Goal: Book appointment/travel/reservation

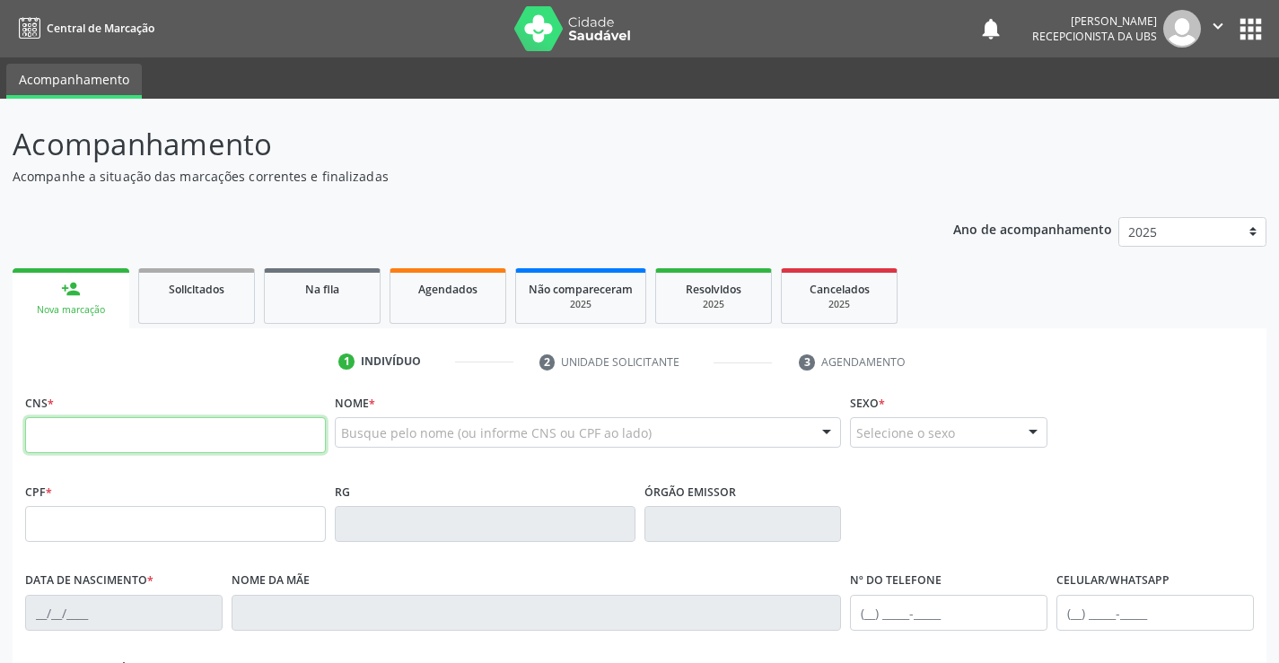
drag, startPoint x: 0, startPoint y: 0, endPoint x: 261, endPoint y: 436, distance: 508.5
click at [261, 436] on input "text" at bounding box center [175, 435] width 301 height 36
paste input "702 6082 3052 1846"
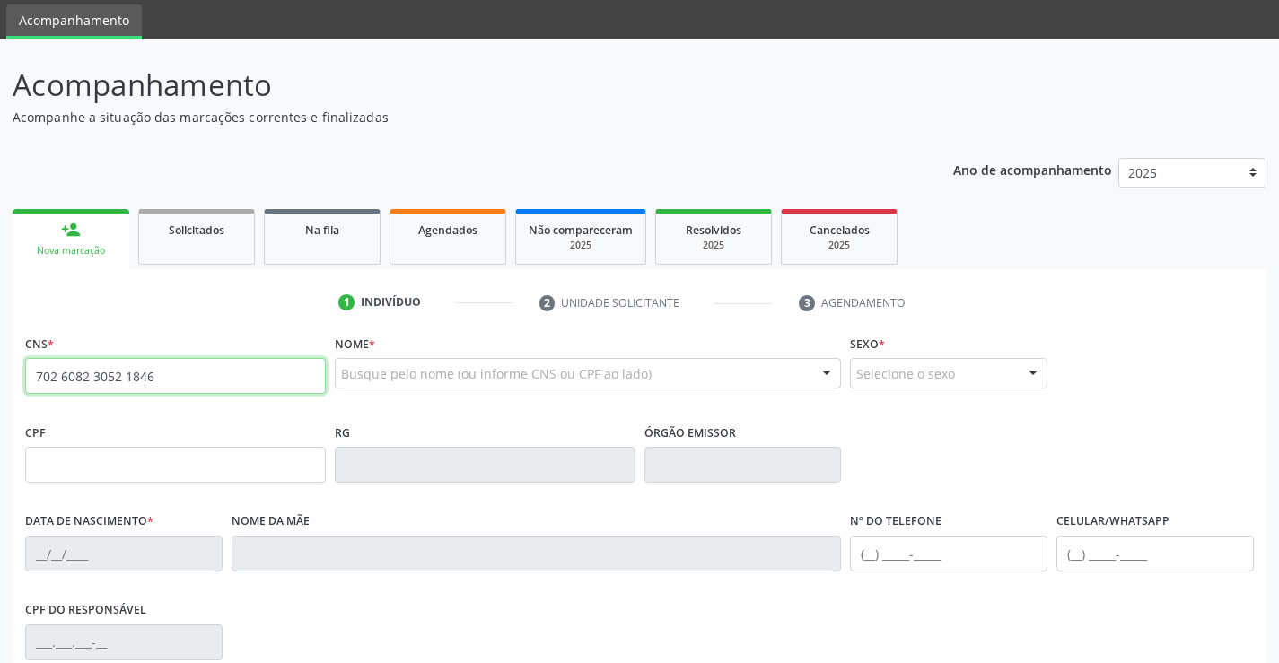
type input "702 6082 3052 1846"
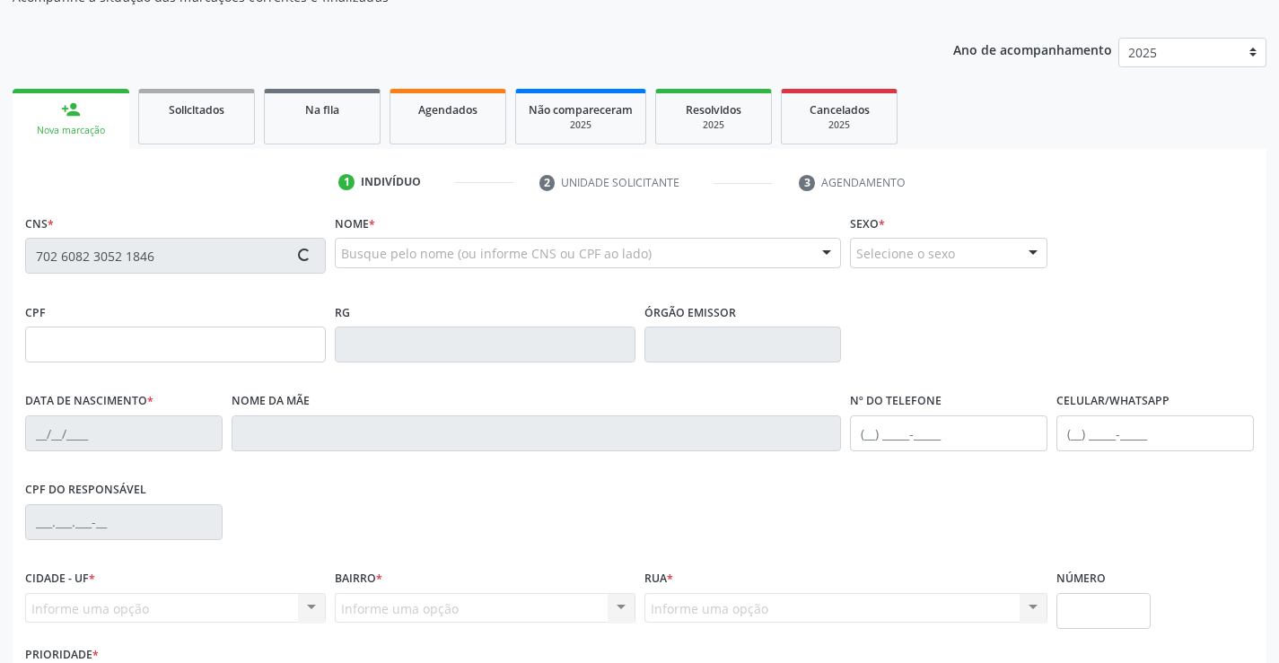
scroll to position [269, 0]
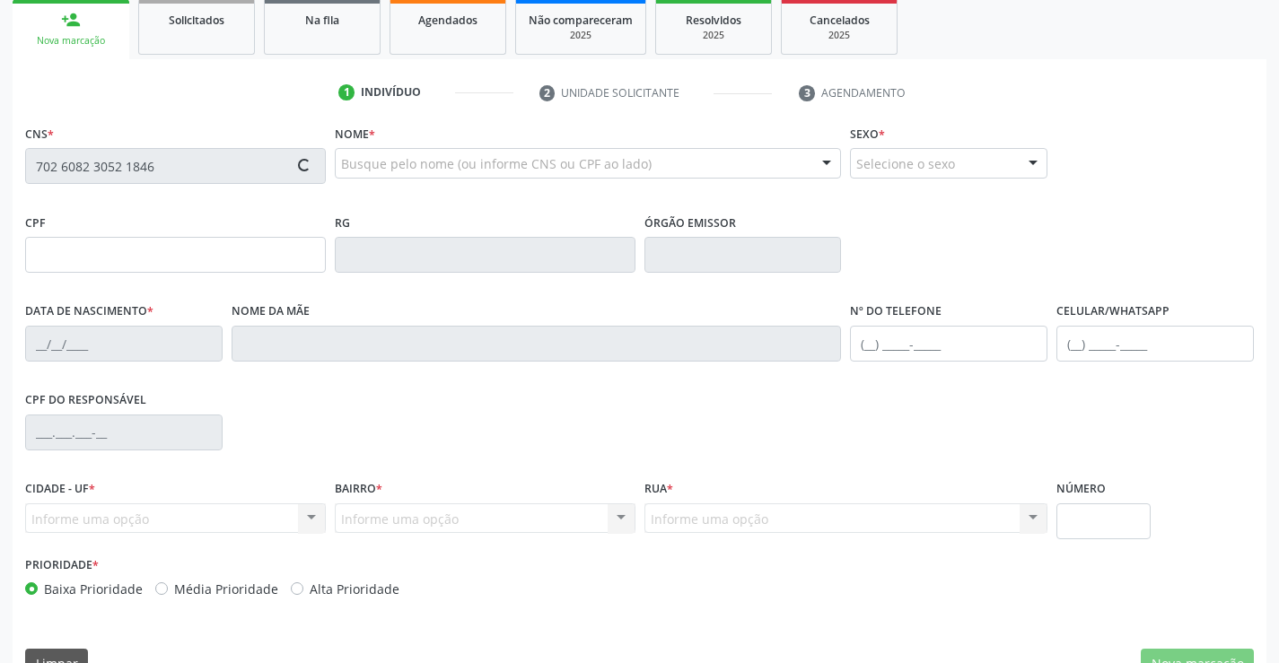
type input "107.219.484-80"
type input "[DATE]"
type input "[PERSON_NAME]"
type input "[PHONE_NUMBER]"
type input "000.267.684-29"
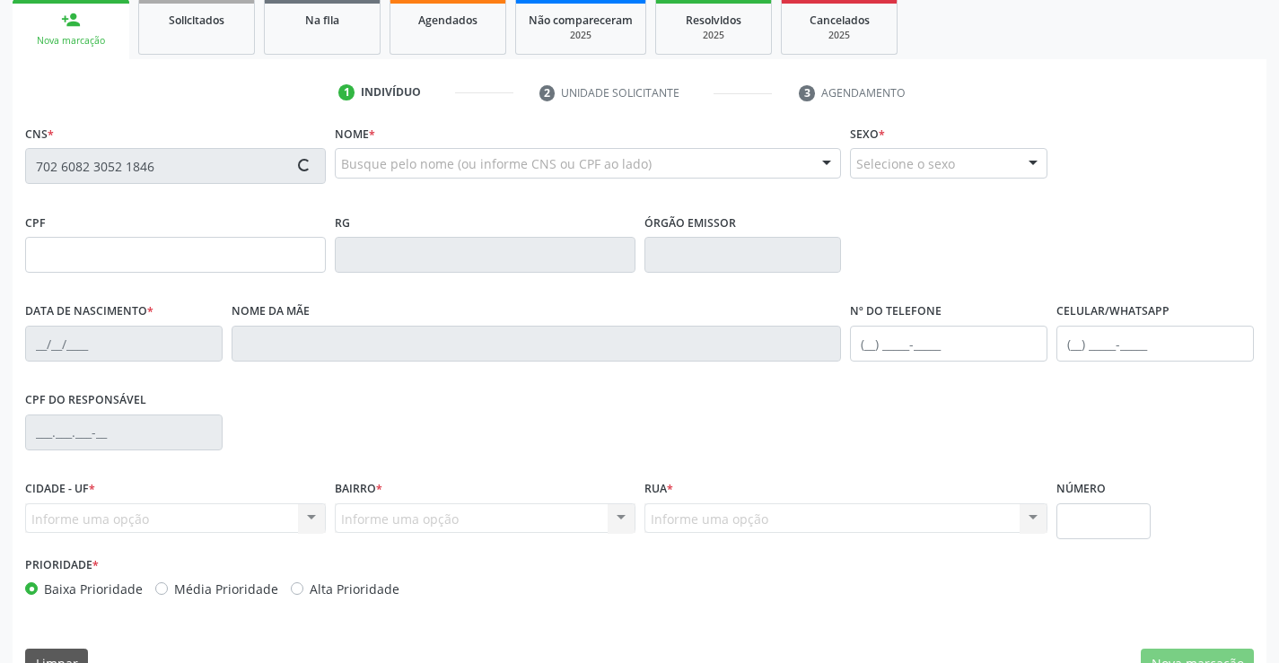
type input "1069"
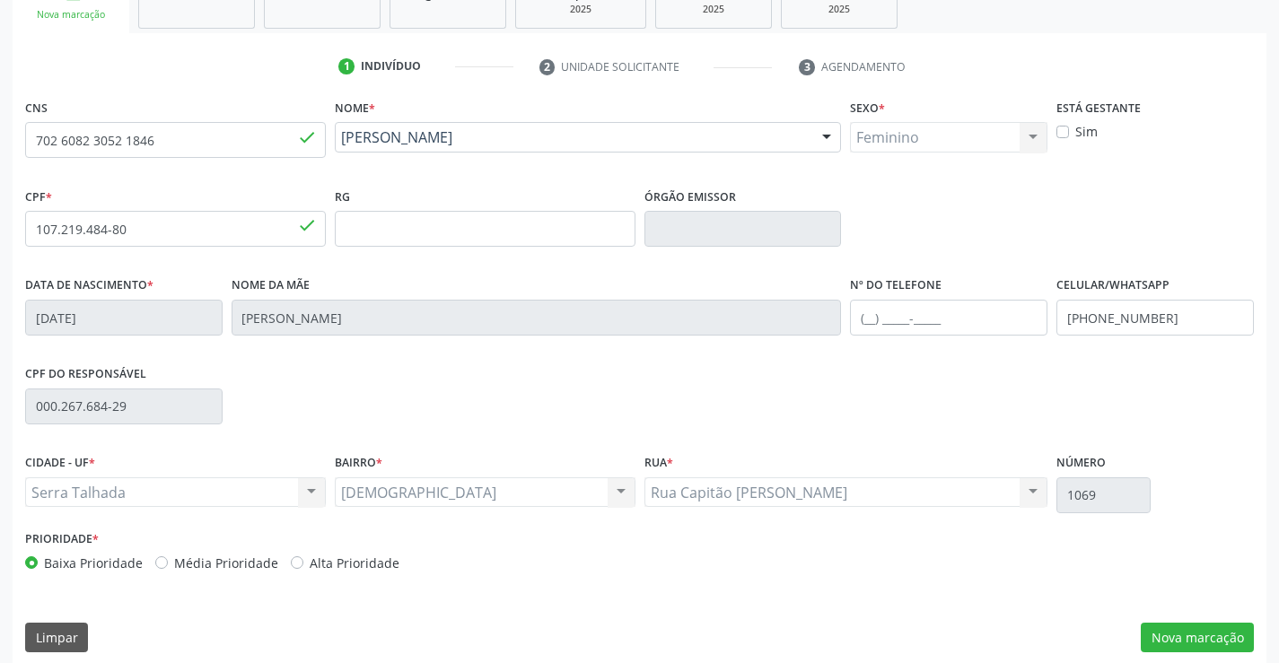
scroll to position [310, 0]
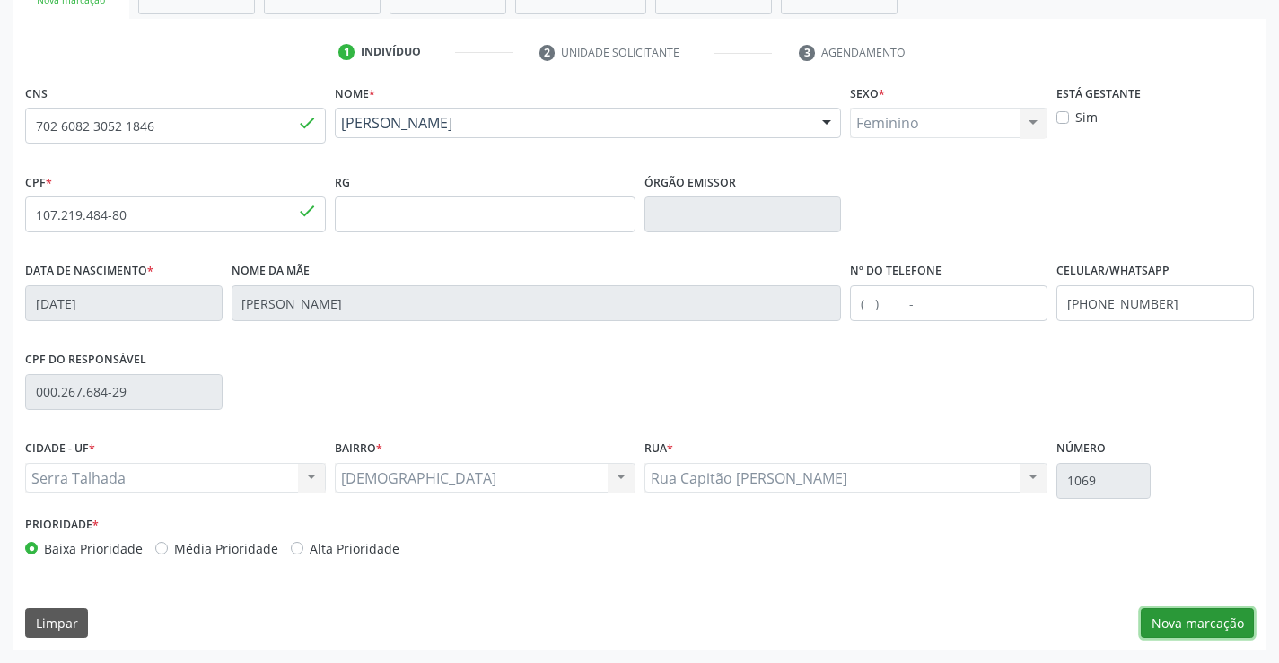
click at [1176, 625] on button "Nova marcação" at bounding box center [1197, 624] width 113 height 31
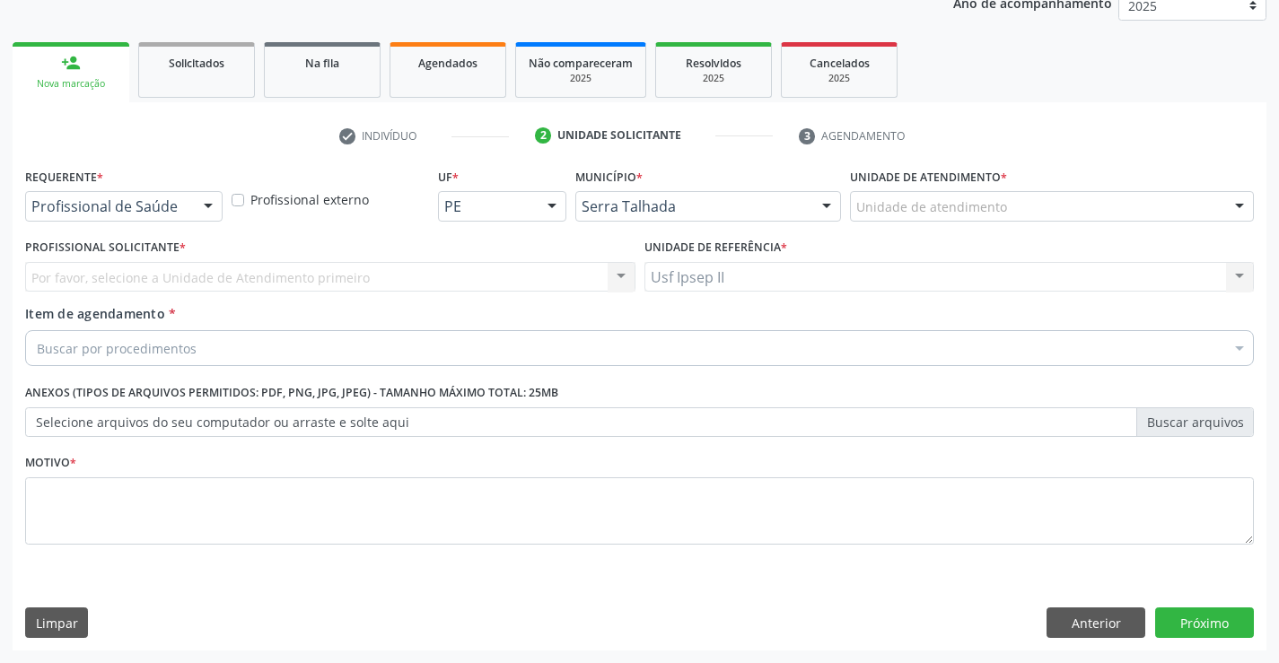
scroll to position [226, 0]
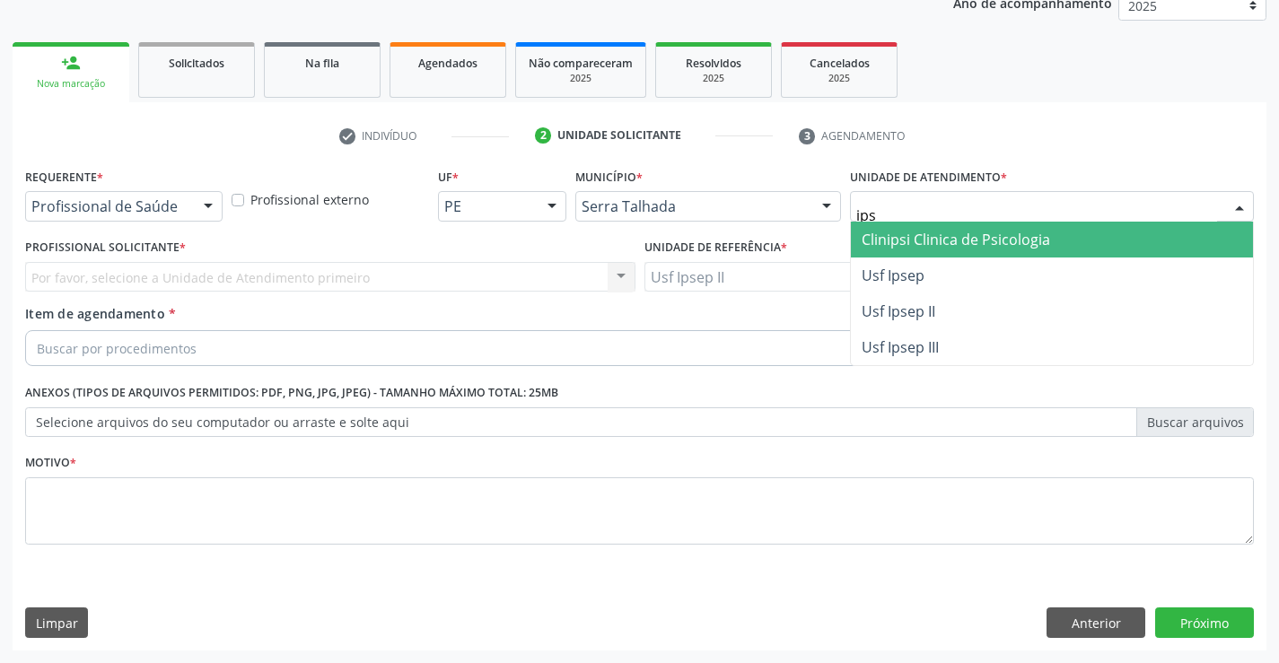
type input "ipse"
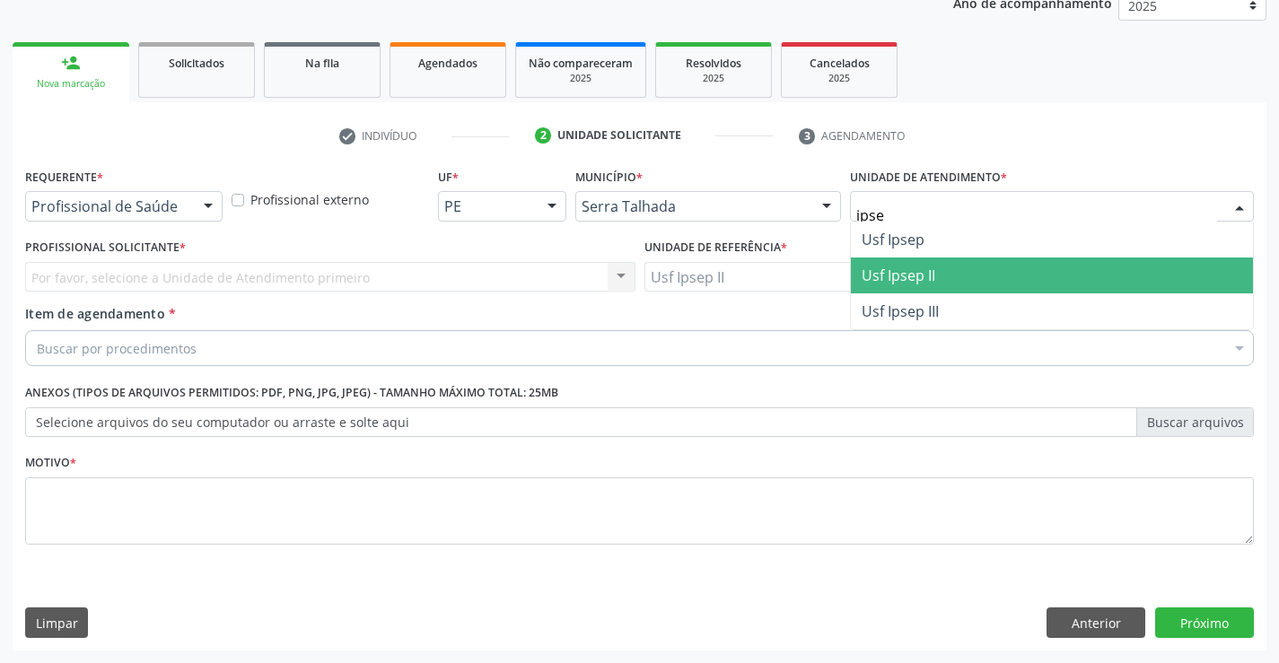
click at [876, 277] on span "Usf Ipsep II" at bounding box center [899, 276] width 74 height 20
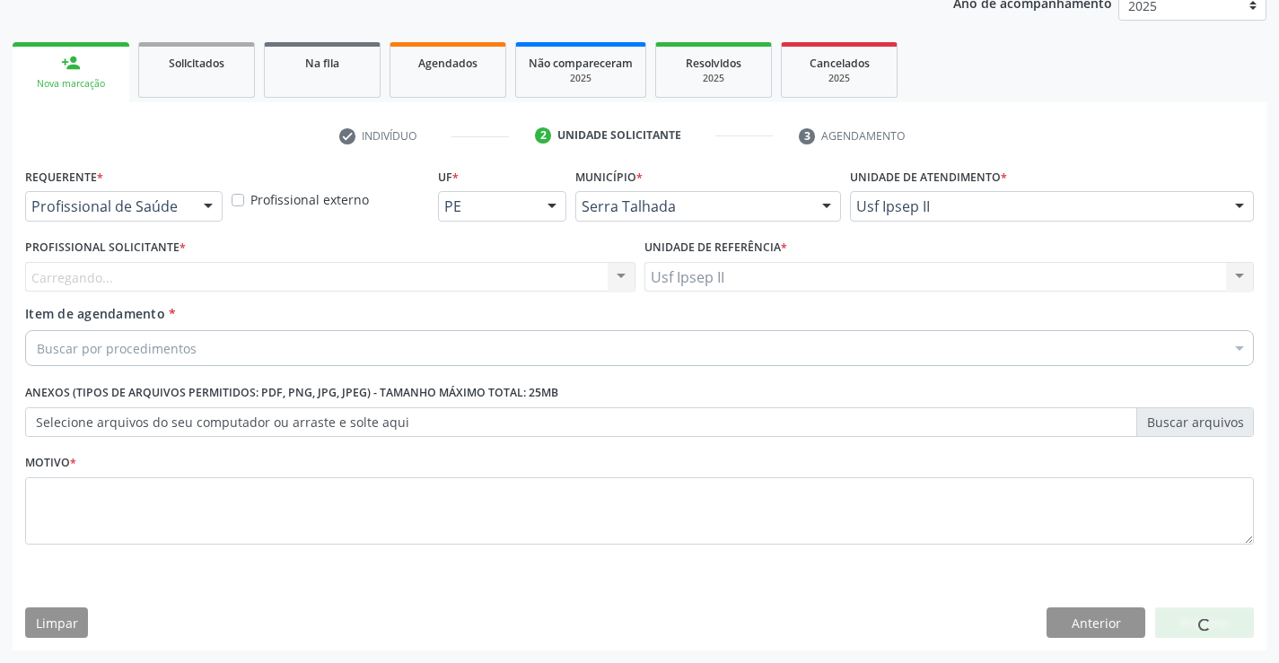
click at [347, 280] on div "Carregando..." at bounding box center [330, 277] width 610 height 31
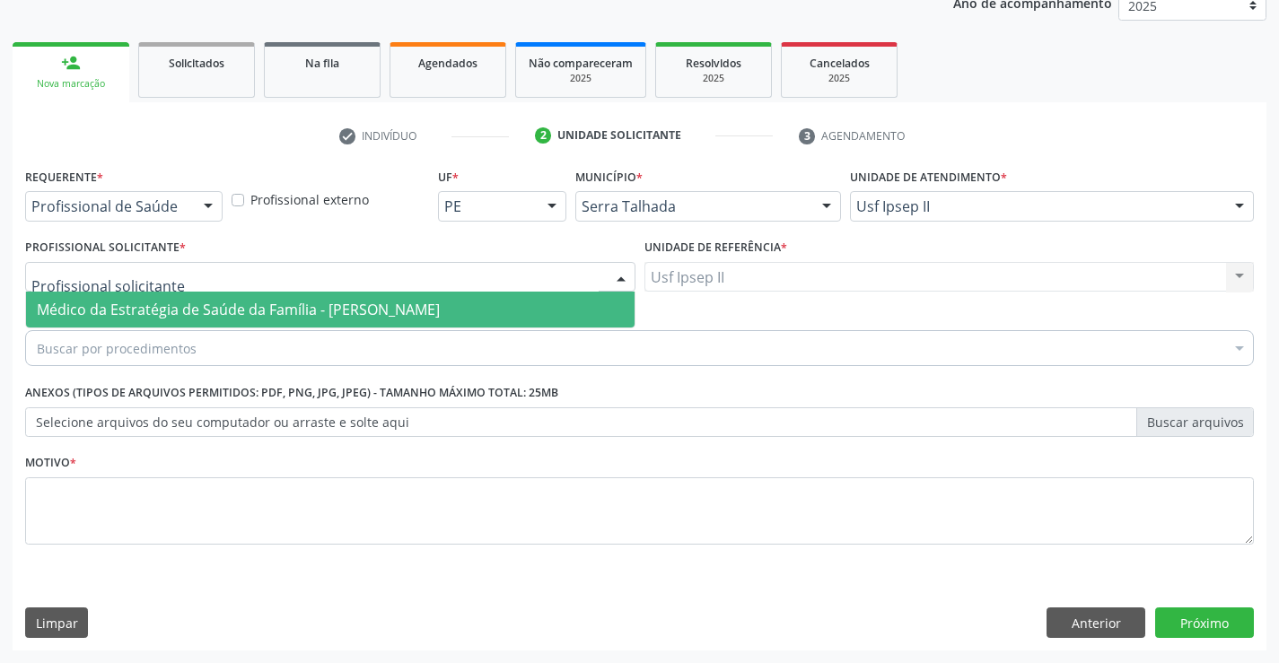
click at [361, 309] on span "Médico da Estratégia de Saúde da Família - [PERSON_NAME]" at bounding box center [238, 310] width 403 height 20
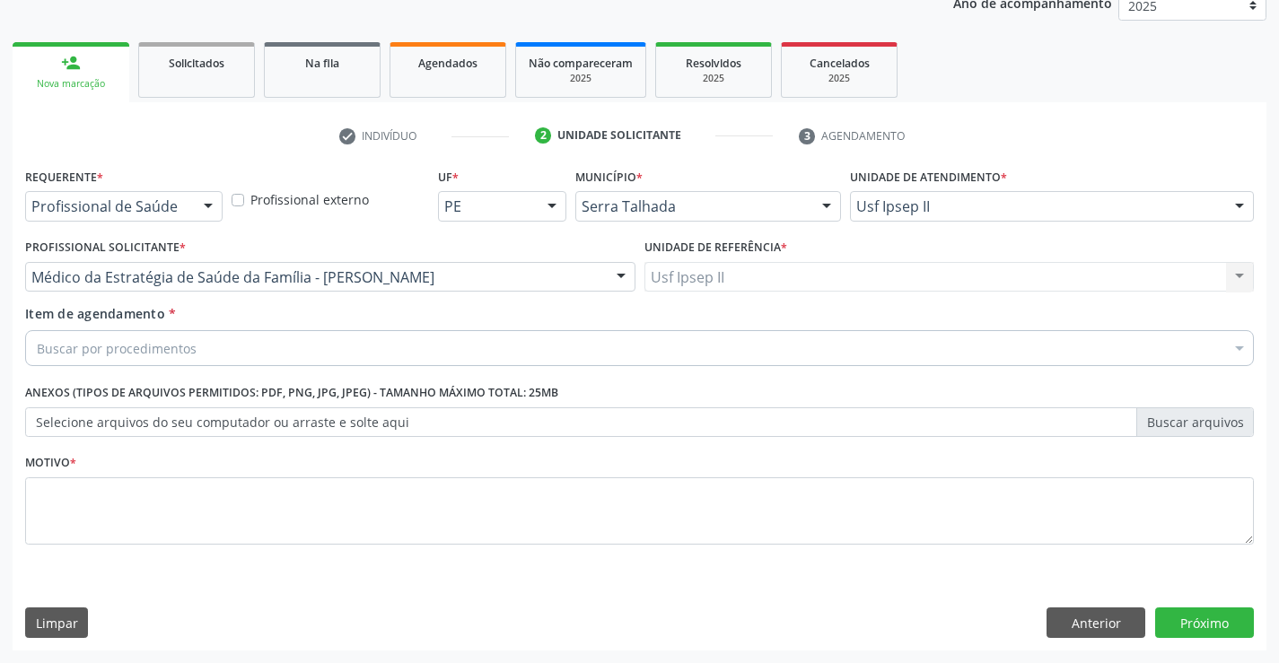
click at [358, 349] on div "Buscar por procedimentos" at bounding box center [639, 348] width 1229 height 36
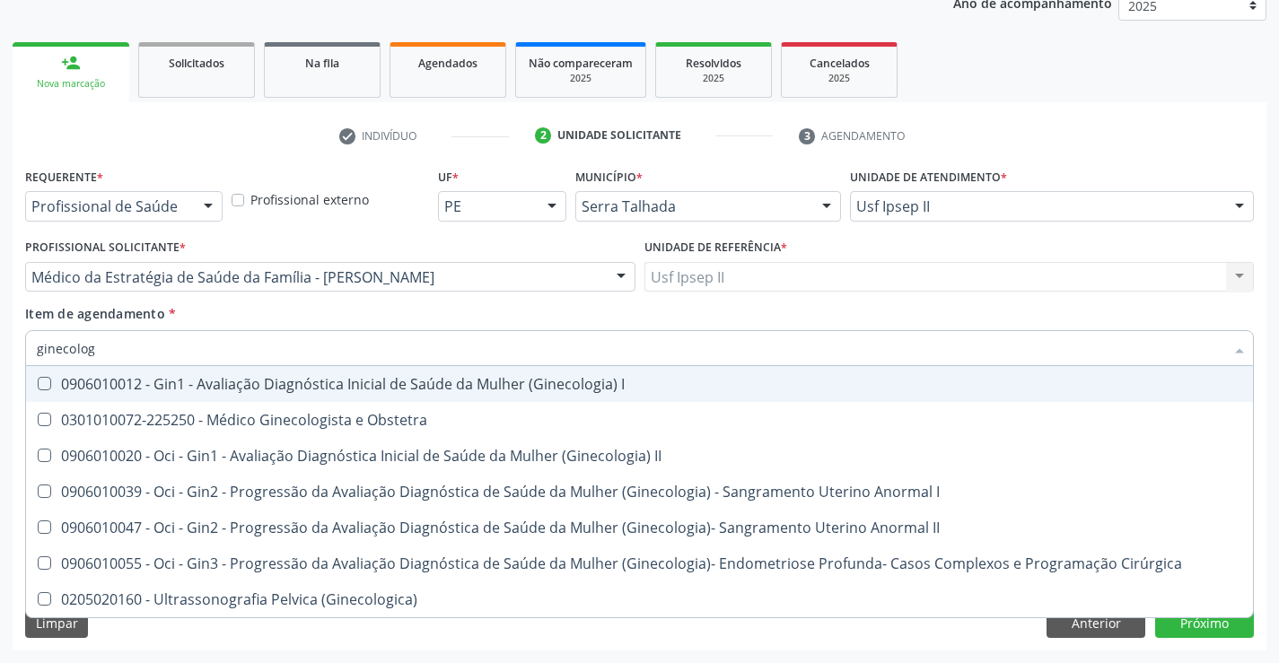
type input "ginecologi"
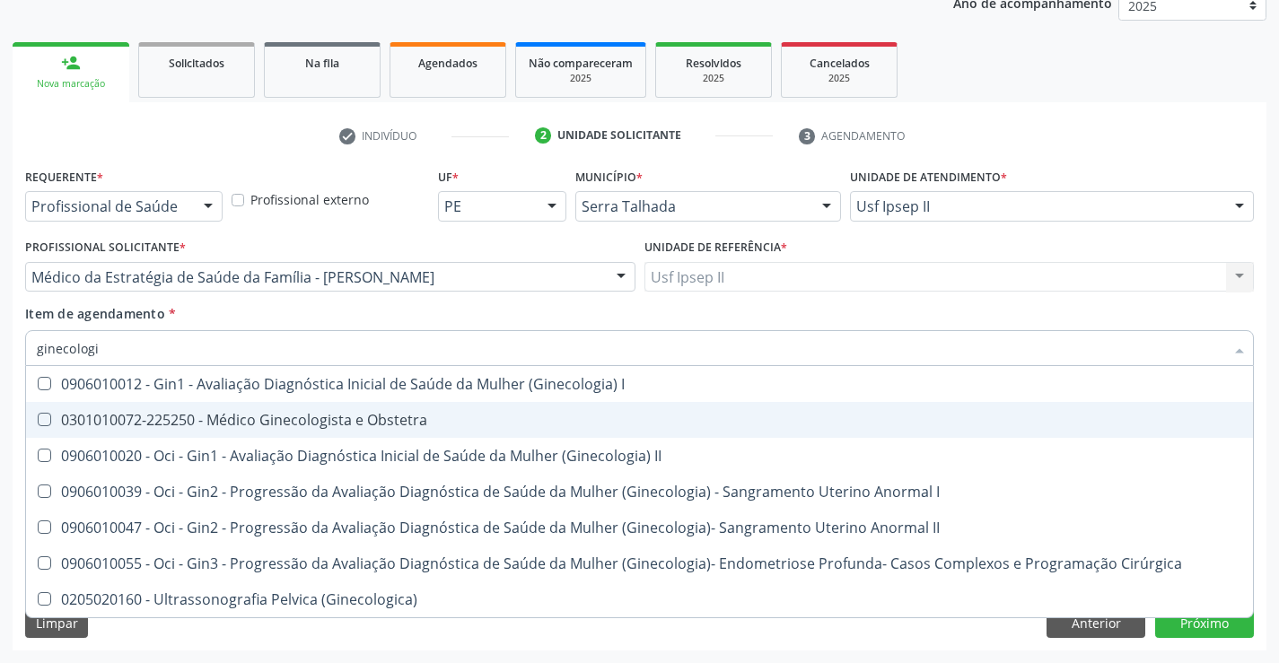
click at [325, 409] on span "0301010072-225250 - Médico Ginecologista e Obstetra" at bounding box center [639, 420] width 1227 height 36
checkbox Obstetra "true"
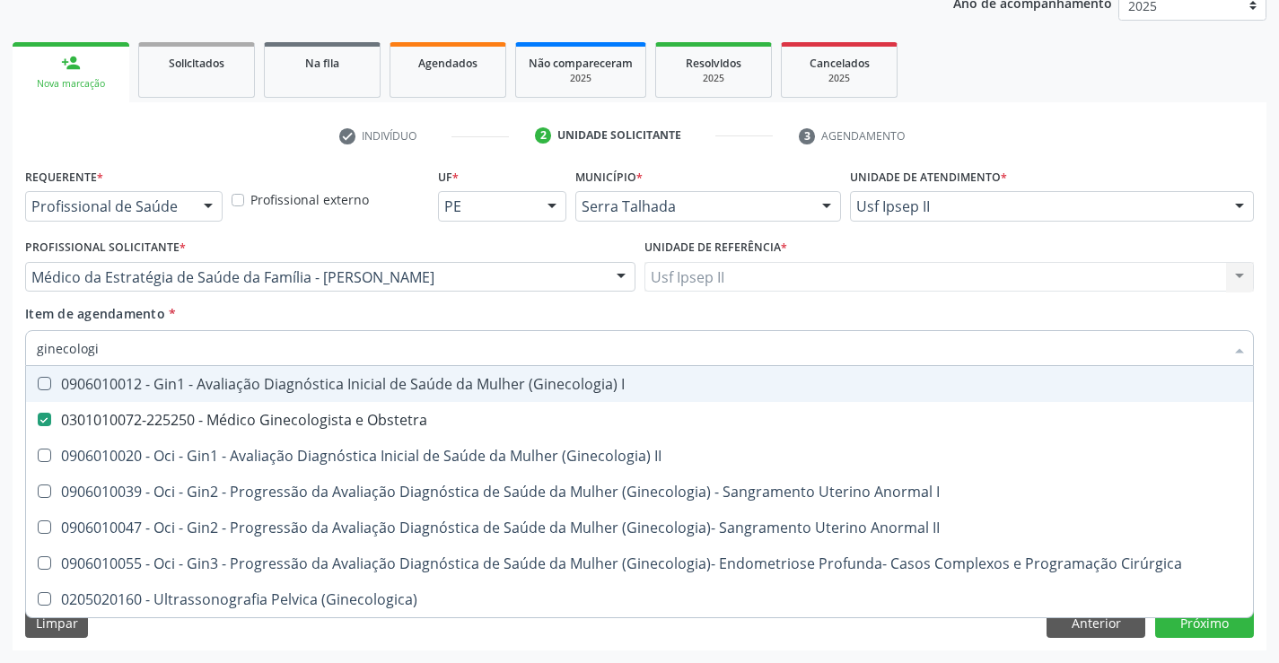
click at [298, 313] on div "Item de agendamento * ginecologi Desfazer seleção 0906010012 - Gin1 - Avaliação…" at bounding box center [639, 332] width 1229 height 57
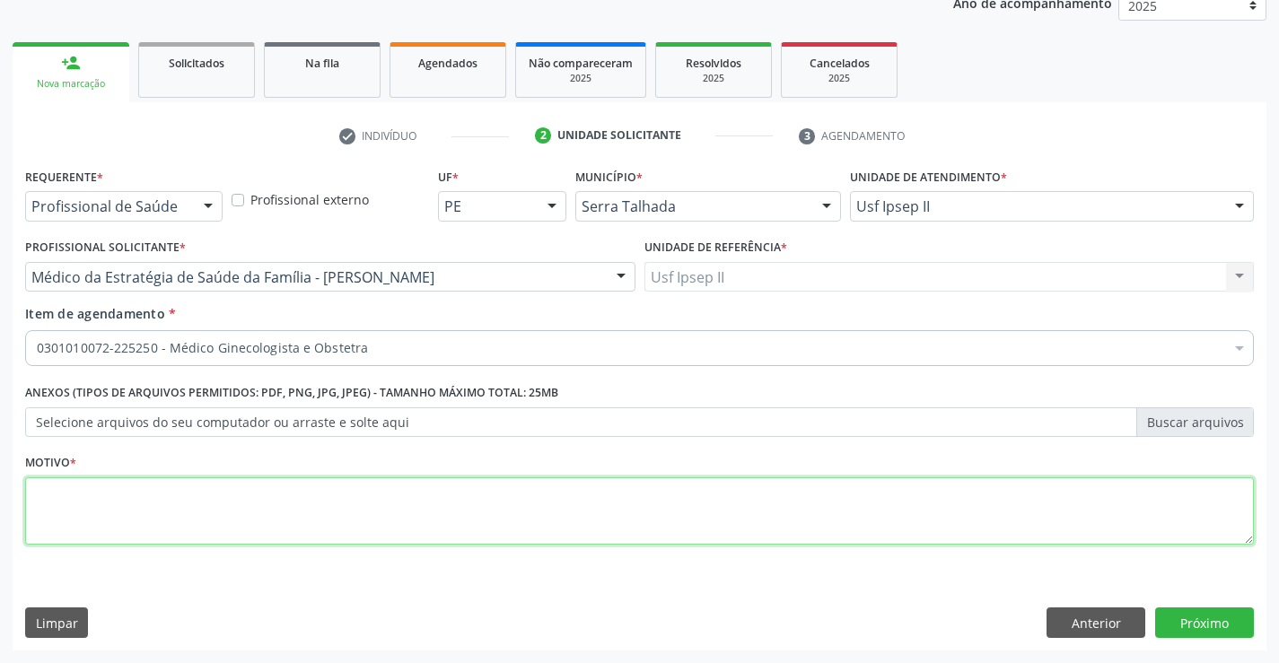
click at [145, 500] on textarea at bounding box center [639, 512] width 1229 height 68
type textarea "e"
click at [1186, 620] on button "Próximo" at bounding box center [1204, 623] width 99 height 31
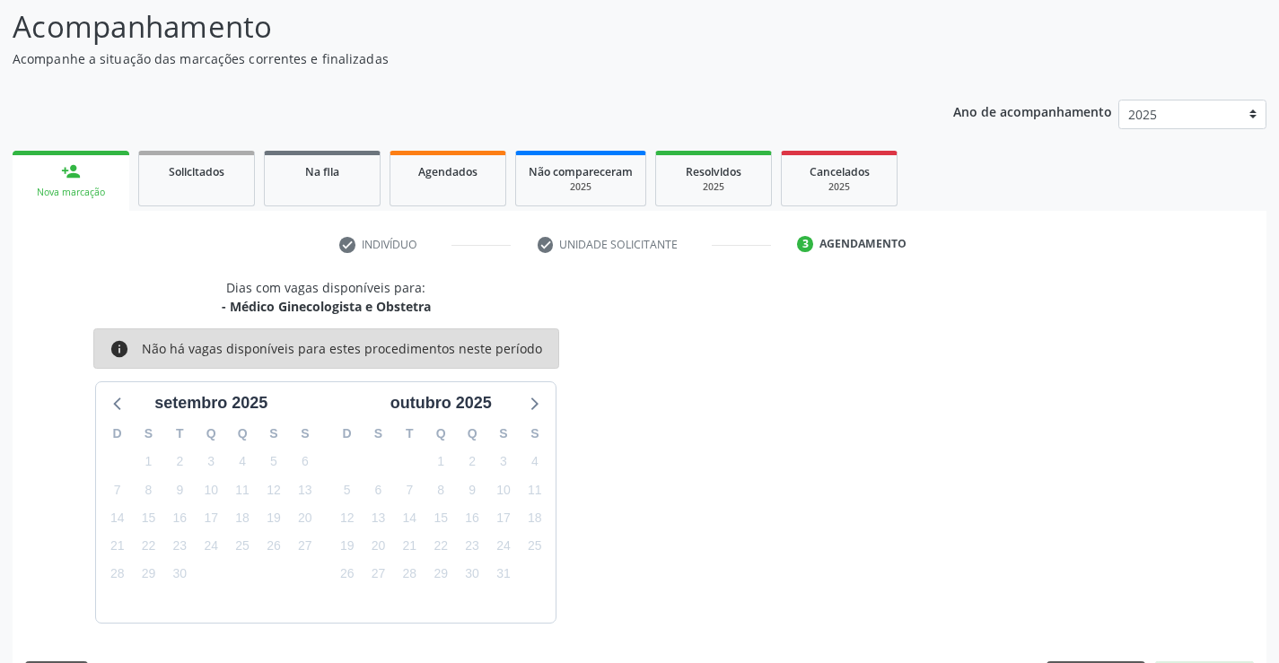
scroll to position [171, 0]
